Goal: Connect with others: Connect with others

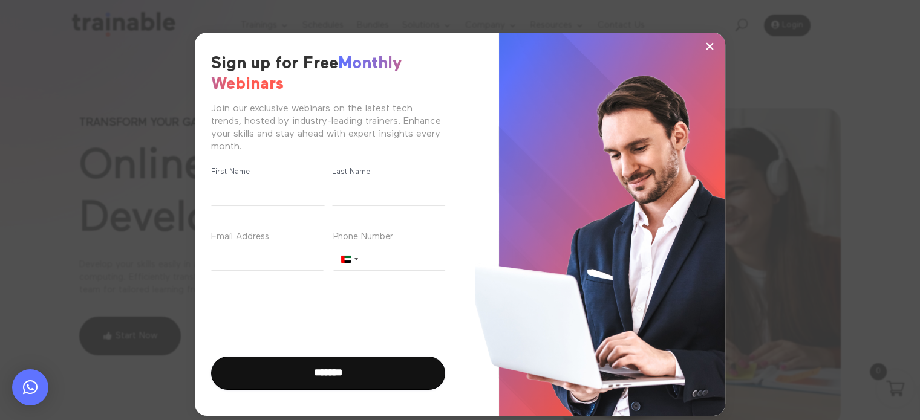
click at [705, 42] on span "×" at bounding box center [710, 46] width 10 height 18
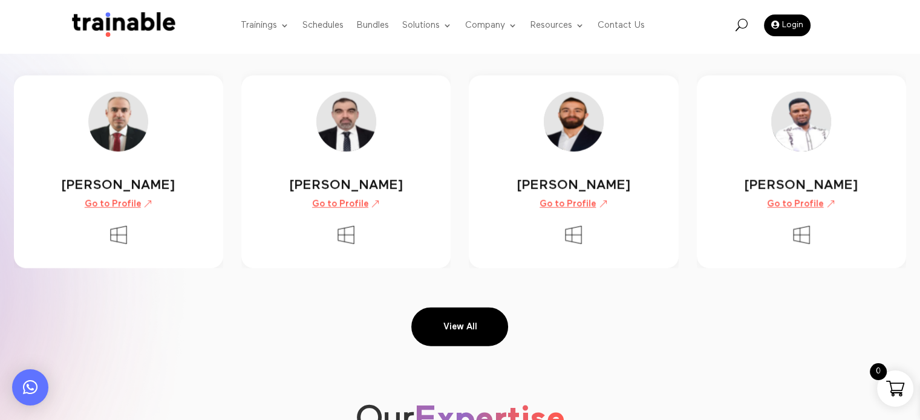
scroll to position [2945, 0]
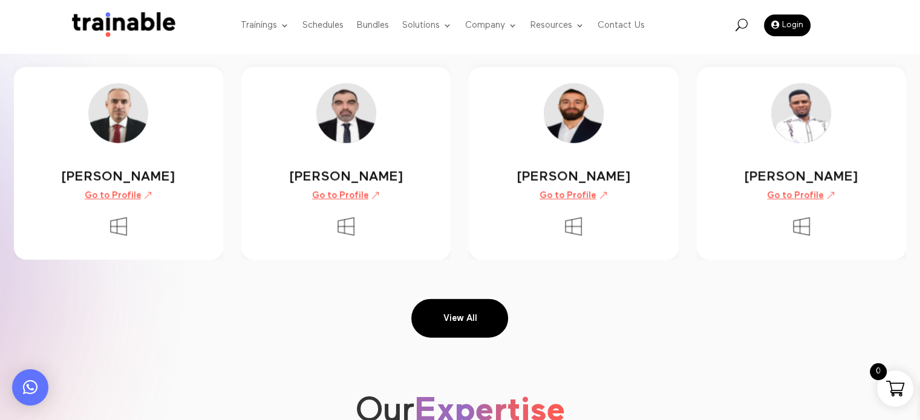
click at [454, 309] on link "View All" at bounding box center [459, 318] width 97 height 39
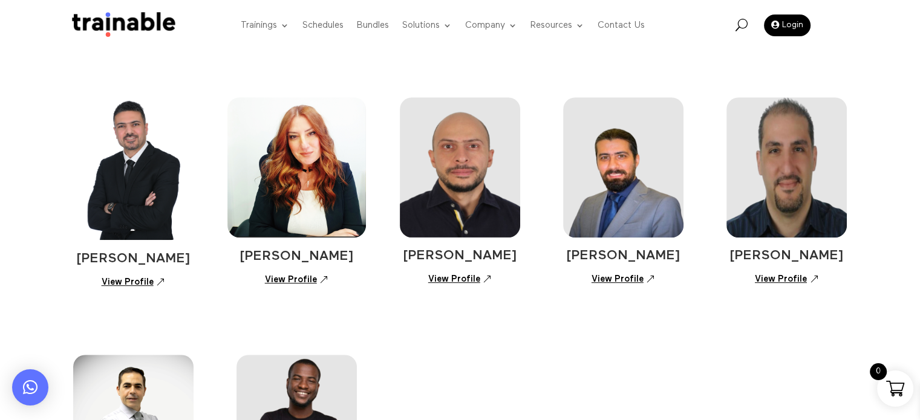
scroll to position [656, 0]
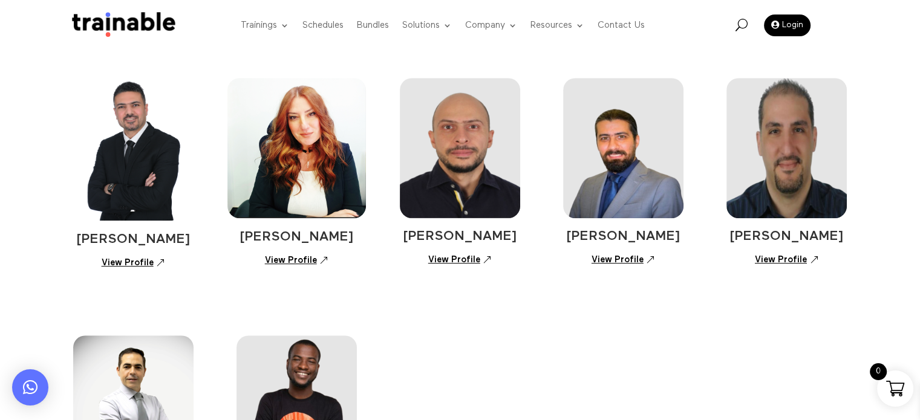
click at [451, 260] on link "View Profile" at bounding box center [460, 260] width 77 height 21
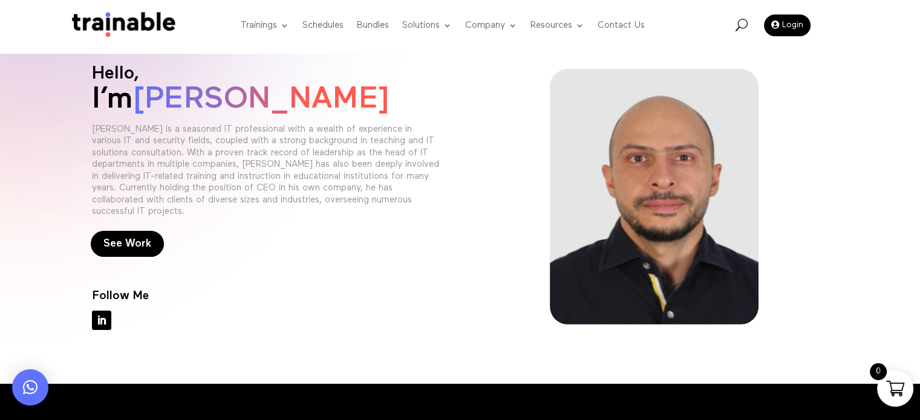
scroll to position [9, 0]
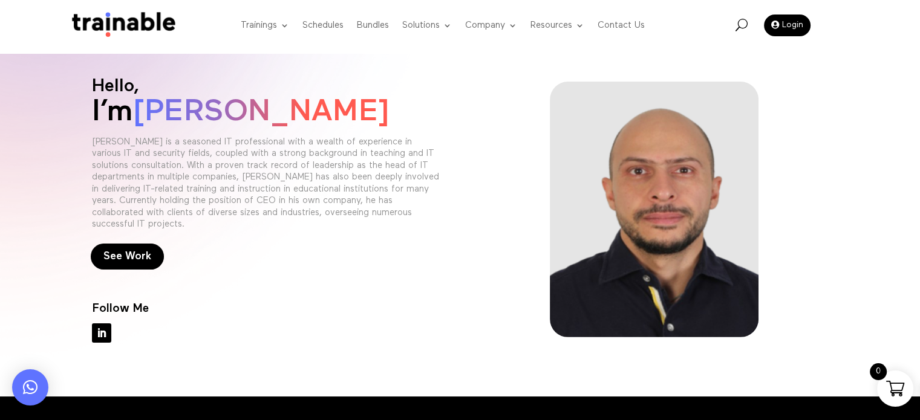
click at [109, 333] on link "Follow" at bounding box center [101, 333] width 19 height 19
